Goal: Task Accomplishment & Management: Use online tool/utility

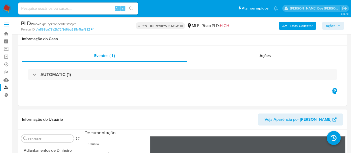
select select "10"
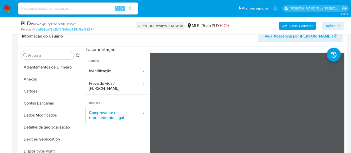
scroll to position [44, 0]
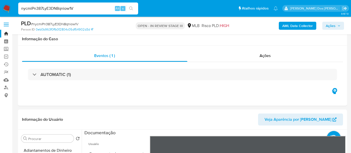
select select "10"
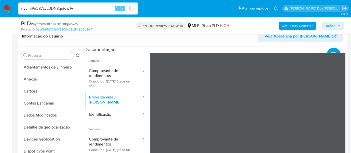
scroll to position [83, 0]
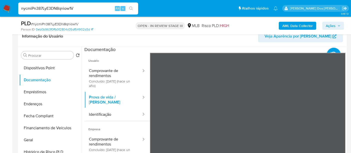
click at [69, 9] on input "nycmiPn387LyE3DN8qniow1V" at bounding box center [78, 8] width 120 height 7
paste input "zvhFylPslMOGTiRhg057kh73"
type input "zvhFylPslMOGTiRhg057kh73"
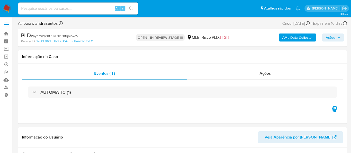
select select "10"
click at [91, 7] on input at bounding box center [78, 8] width 120 height 7
paste input "zvhFylPslMOGTiRhg057kh73"
type input "zvhFylPslMOGTiRhg057kh73"
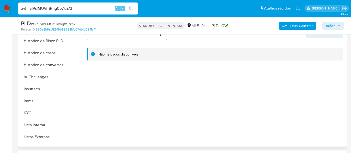
scroll to position [222, 0]
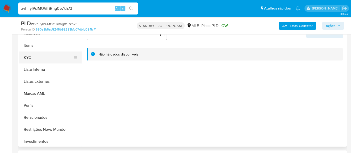
click at [26, 58] on button "KYC" at bounding box center [48, 58] width 59 height 12
select select "10"
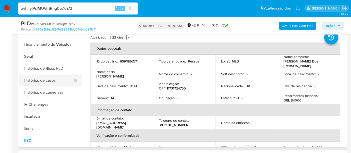
scroll to position [139, 0]
click at [45, 81] on button "Histórico de casos" at bounding box center [48, 81] width 59 height 12
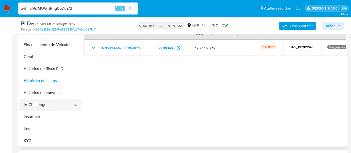
scroll to position [56, 0]
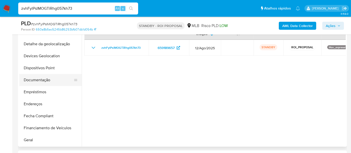
click at [46, 80] on button "Documentação" at bounding box center [48, 80] width 59 height 12
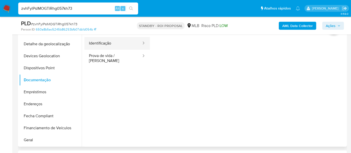
click at [104, 44] on button "Identificação" at bounding box center [114, 43] width 58 height 13
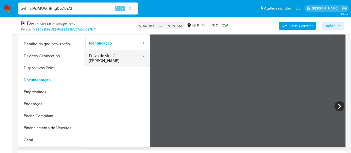
click at [120, 57] on button "Prova de vida / Selfie" at bounding box center [114, 58] width 58 height 17
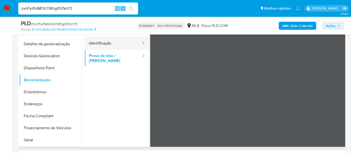
click at [103, 46] on button "Identificação" at bounding box center [114, 43] width 58 height 13
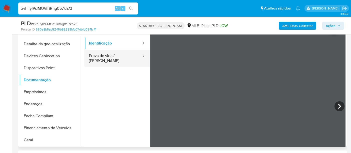
click at [112, 58] on button "Prova de vida / Selfie" at bounding box center [114, 58] width 58 height 17
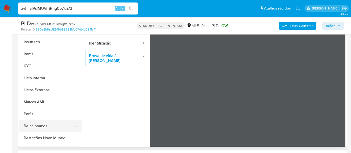
scroll to position [222, 0]
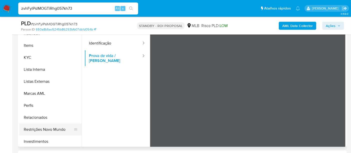
click at [54, 128] on button "Restrições Novo Mundo" at bounding box center [48, 130] width 59 height 12
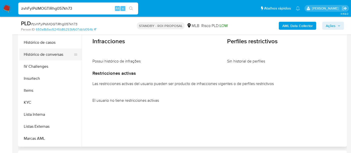
scroll to position [139, 0]
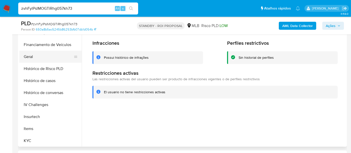
click at [33, 56] on button "Geral" at bounding box center [48, 57] width 59 height 12
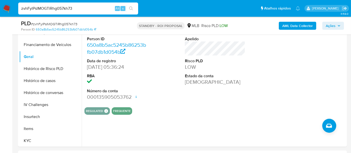
click at [89, 10] on input "zvhFylPslMOGTiRhg057kh73" at bounding box center [78, 8] width 120 height 7
paste input "u3D6lI7Biw97GfOVqaTSefLL"
type input "u3D6lI7Biw97GfOVqaTSefLL"
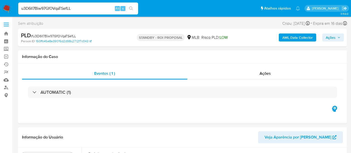
select select "10"
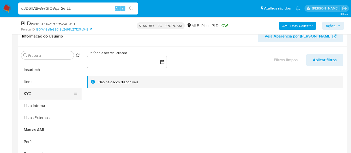
scroll to position [222, 0]
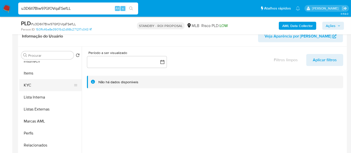
click at [31, 87] on button "KYC" at bounding box center [48, 85] width 59 height 12
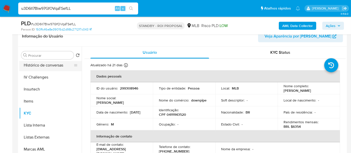
scroll to position [167, 0]
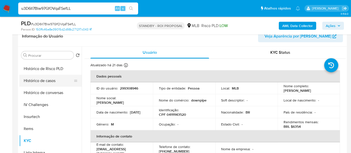
click at [42, 77] on button "Histórico de casos" at bounding box center [48, 81] width 59 height 12
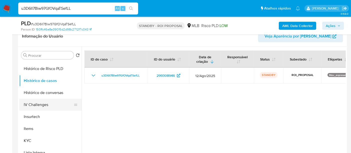
scroll to position [83, 0]
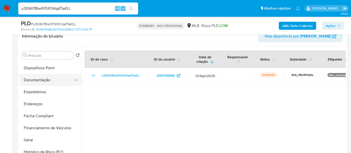
click at [43, 82] on button "Documentação" at bounding box center [48, 80] width 59 height 12
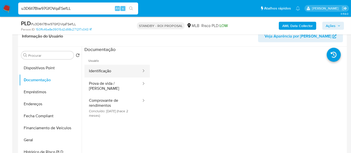
click at [114, 72] on button "Identificação" at bounding box center [114, 71] width 58 height 13
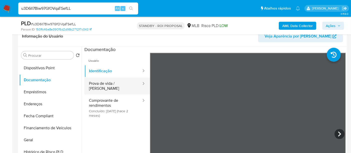
click at [99, 87] on button "Prova de vida / Selfie" at bounding box center [114, 86] width 58 height 17
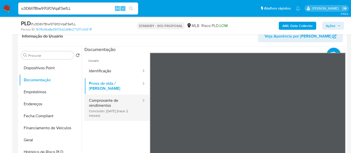
click at [101, 103] on button "Comprovante de rendimentos Concluído: 23/07/2025 (hace 2 meses)" at bounding box center [114, 108] width 58 height 27
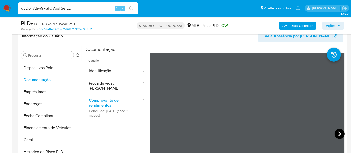
click at [336, 132] on icon at bounding box center [340, 134] width 10 height 10
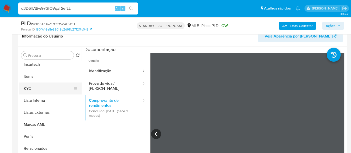
scroll to position [235, 0]
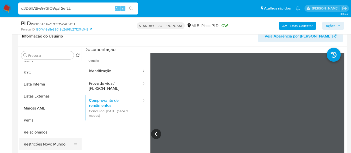
click at [45, 142] on button "Restrições Novo Mundo" at bounding box center [48, 144] width 59 height 12
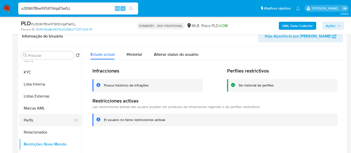
scroll to position [152, 0]
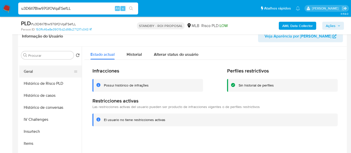
click at [28, 73] on button "Geral" at bounding box center [48, 72] width 59 height 12
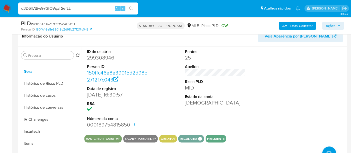
click at [89, 10] on input "u3D6lI7Biw97GfOVqaTSefLL" at bounding box center [78, 8] width 120 height 7
paste input "cLC4Sq4S9T829kTh3Qez2IXr"
type input "cLC4Sq4S9T829kTh3Qez2IXr"
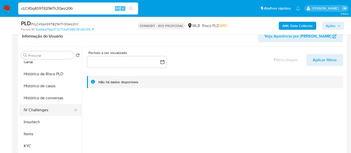
scroll to position [167, 0]
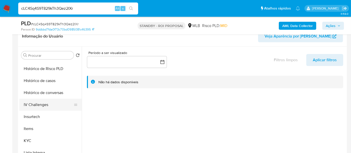
select select "10"
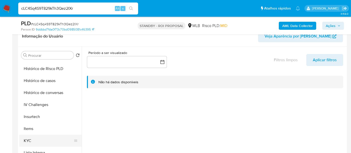
drag, startPoint x: 28, startPoint y: 140, endPoint x: 33, endPoint y: 139, distance: 5.8
click at [28, 140] on button "KYC" at bounding box center [48, 141] width 59 height 12
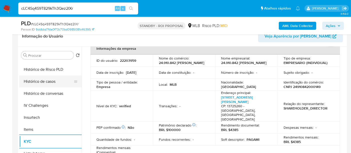
scroll to position [139, 0]
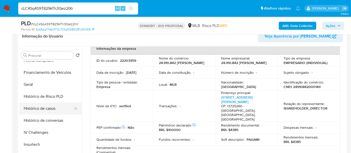
click at [43, 111] on button "Histórico de casos" at bounding box center [48, 109] width 59 height 12
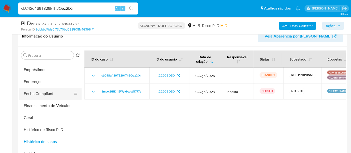
scroll to position [83, 0]
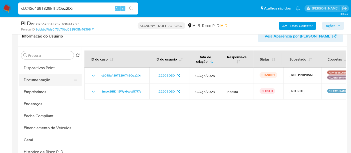
click at [48, 82] on button "Documentação" at bounding box center [48, 80] width 59 height 12
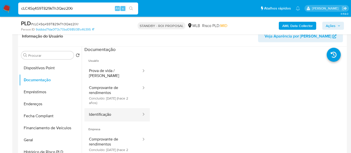
click at [107, 112] on button "Identificação" at bounding box center [114, 114] width 58 height 13
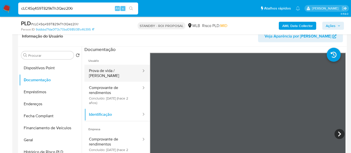
click at [108, 69] on button "Prova de vida / Selfie" at bounding box center [114, 73] width 58 height 17
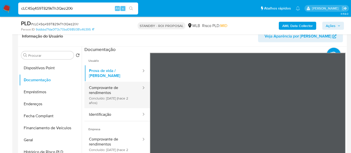
click at [101, 90] on button "Comprovante de rendimentos Concluído: 26/06/2023 (hace 2 años)" at bounding box center [114, 95] width 58 height 27
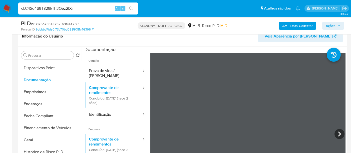
click at [76, 7] on input "cLC4Sq4S9T829kTh3Qez2IXr" at bounding box center [78, 8] width 120 height 7
paste input "FOK8WtNR0Em085mZMbu93r2n"
type input "FOK8WtNR0Em085mZMbu93r2n"
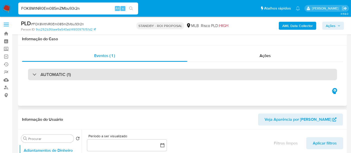
scroll to position [111, 0]
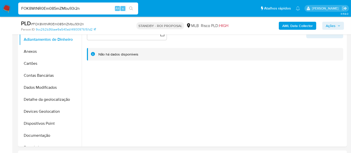
select select "10"
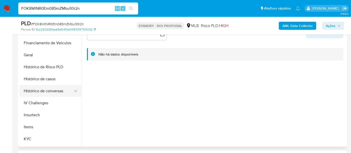
scroll to position [194, 0]
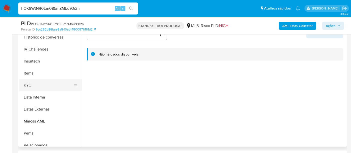
click at [29, 86] on button "KYC" at bounding box center [48, 85] width 59 height 12
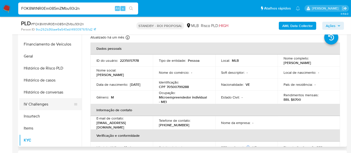
scroll to position [139, 0]
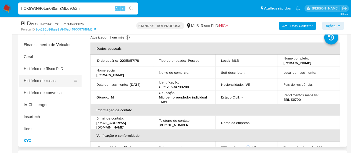
click at [44, 83] on button "Histórico de casos" at bounding box center [48, 81] width 59 height 12
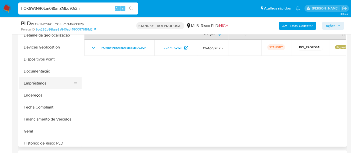
scroll to position [56, 0]
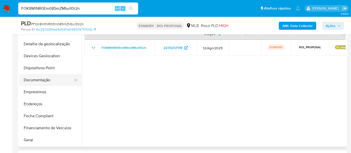
click at [43, 83] on button "Documentação" at bounding box center [48, 80] width 59 height 12
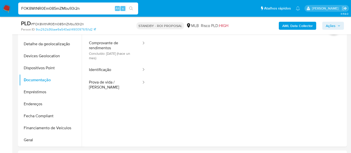
click at [104, 73] on button "Identificação" at bounding box center [114, 70] width 58 height 13
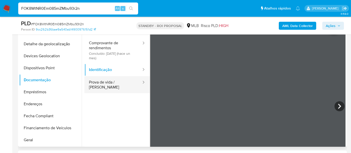
click at [109, 82] on button "Prova de vida / Selfie" at bounding box center [114, 84] width 58 height 17
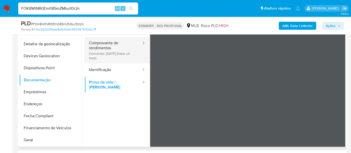
click at [108, 46] on button "Comprovante de rendimentos Concluído: 09/08/2025 (hace un mes)" at bounding box center [114, 50] width 58 height 27
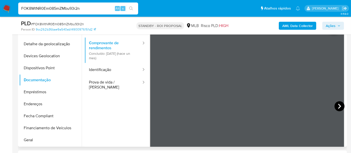
click at [339, 108] on icon at bounding box center [340, 106] width 10 height 10
click at [154, 108] on icon at bounding box center [156, 106] width 10 height 10
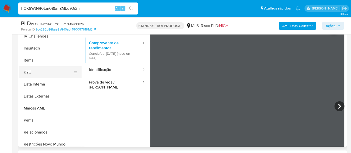
scroll to position [222, 0]
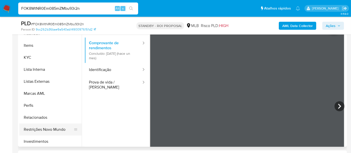
click at [48, 127] on button "Restrições Novo Mundo" at bounding box center [48, 130] width 59 height 12
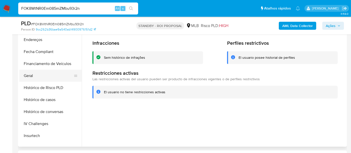
scroll to position [111, 0]
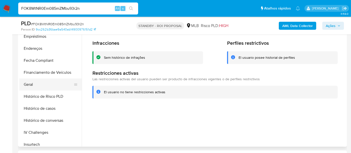
click at [33, 83] on button "Geral" at bounding box center [48, 85] width 59 height 12
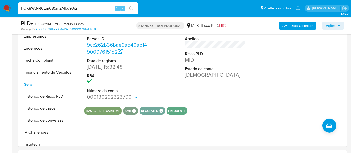
click at [47, 7] on input "FOK8WtNR0Em085mZMbu93r2n" at bounding box center [78, 8] width 120 height 7
paste input "jm280TuKSwbrXiGTNXzMOui0"
type input "jm280TuKSwbrXiGTNXzMOui0"
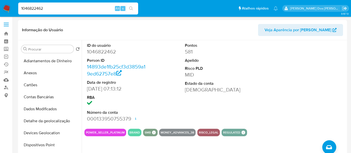
select select "10"
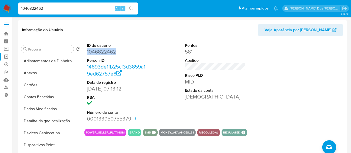
scroll to position [124, 0]
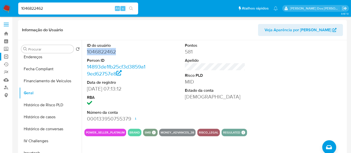
click at [7, 55] on link "Operações em massa" at bounding box center [30, 57] width 60 height 8
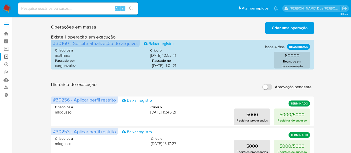
click at [283, 30] on span "Criar uma operação" at bounding box center [290, 28] width 36 height 11
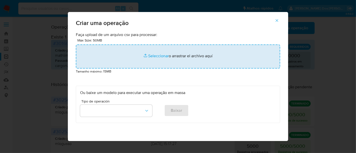
click at [151, 56] on input "file" at bounding box center [178, 57] width 204 height 24
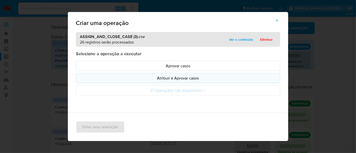
click at [140, 80] on p "Atribuir e Aprovar casos" at bounding box center [178, 78] width 196 height 6
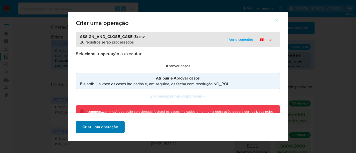
click at [104, 130] on span "Criar uma operação" at bounding box center [100, 127] width 36 height 11
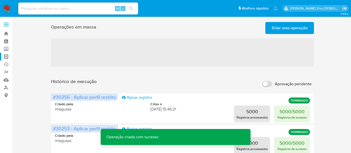
click at [280, 31] on span "Criar uma operação" at bounding box center [290, 28] width 36 height 11
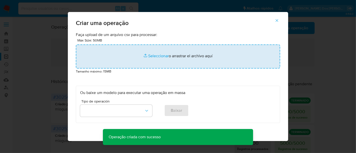
click at [162, 55] on input "file" at bounding box center [178, 57] width 204 height 24
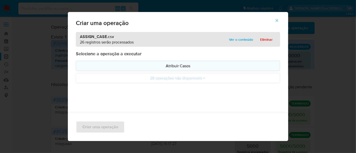
click at [147, 67] on p "Atribuir Casos" at bounding box center [178, 66] width 196 height 6
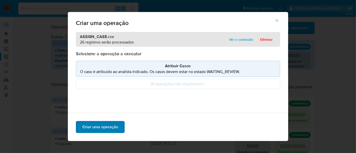
click at [104, 128] on span "Criar uma operação" at bounding box center [100, 127] width 36 height 11
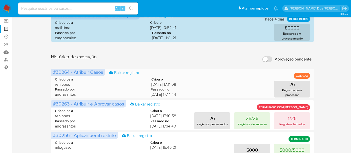
scroll to position [56, 0]
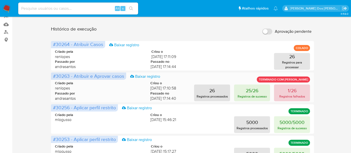
click at [292, 96] on p "Registros falhados" at bounding box center [293, 96] width 26 height 5
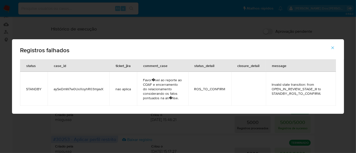
click at [74, 89] on span "aySeDmW7w0UxXoyhR03mjavX" at bounding box center [79, 89] width 50 height 5
click at [332, 48] on icon "button" at bounding box center [332, 48] width 5 height 5
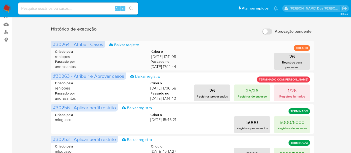
scroll to position [0, 0]
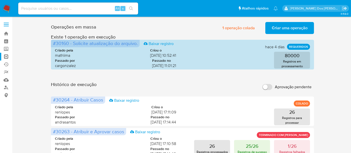
click at [282, 26] on span "Criar uma operação" at bounding box center [290, 28] width 36 height 11
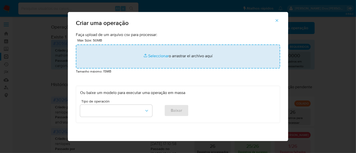
click at [160, 60] on input "file" at bounding box center [178, 57] width 204 height 24
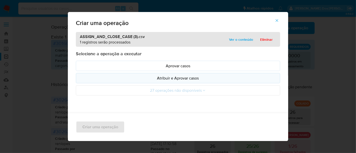
click at [134, 74] on button "Atribuir e Aprovar casos" at bounding box center [178, 78] width 204 height 10
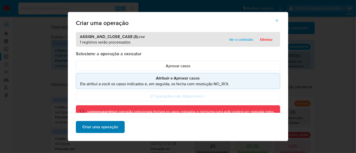
click at [118, 129] on button "Criar uma operação" at bounding box center [100, 127] width 49 height 12
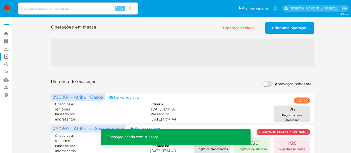
click at [280, 28] on span "Criar uma operação" at bounding box center [290, 28] width 36 height 11
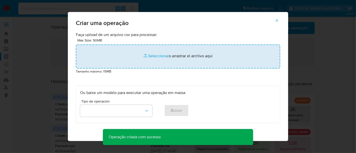
click at [155, 58] on input "file" at bounding box center [178, 57] width 204 height 24
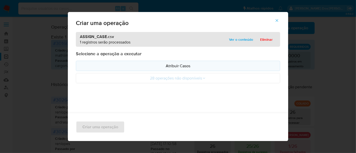
click at [133, 68] on p "Atribuir Casos" at bounding box center [178, 66] width 196 height 6
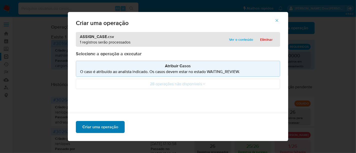
click at [113, 127] on span "Criar uma operação" at bounding box center [100, 127] width 36 height 11
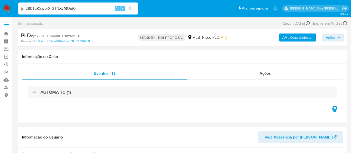
select select "10"
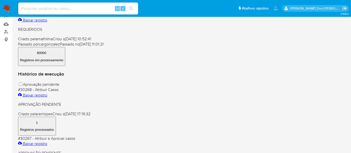
scroll to position [111, 0]
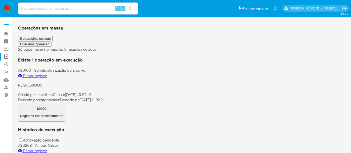
scroll to position [83, 0]
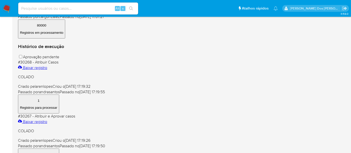
scroll to position [56, 0]
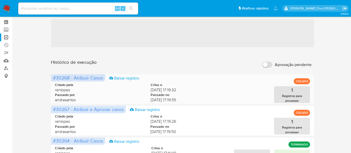
scroll to position [28, 0]
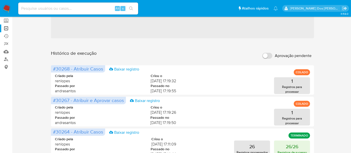
scroll to position [56, 0]
